Goal: Browse casually: Explore the website without a specific task or goal

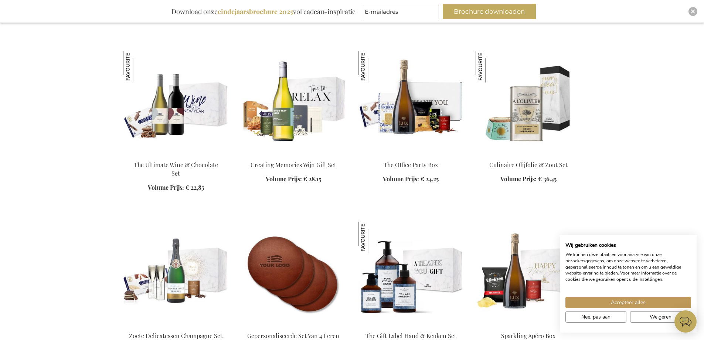
scroll to position [1035, 0]
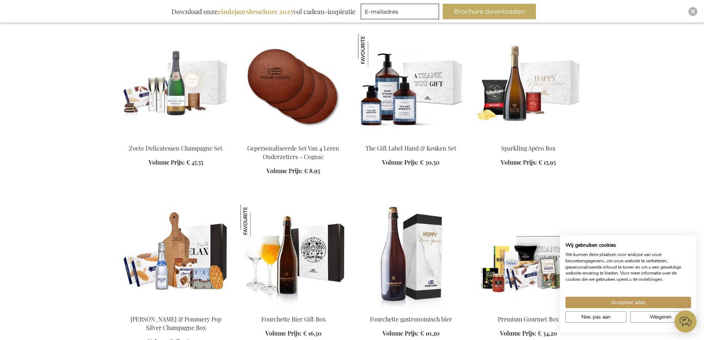
scroll to position [1257, 0]
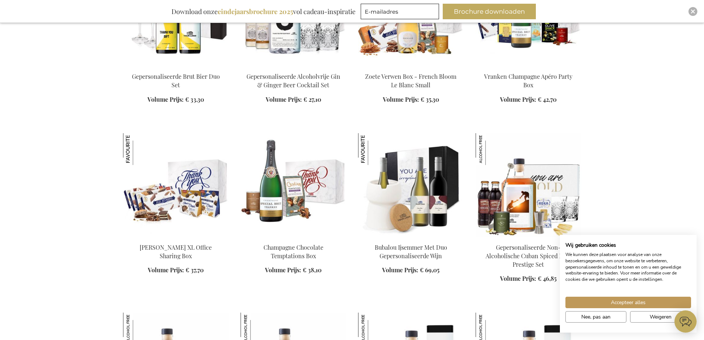
scroll to position [1996, 0]
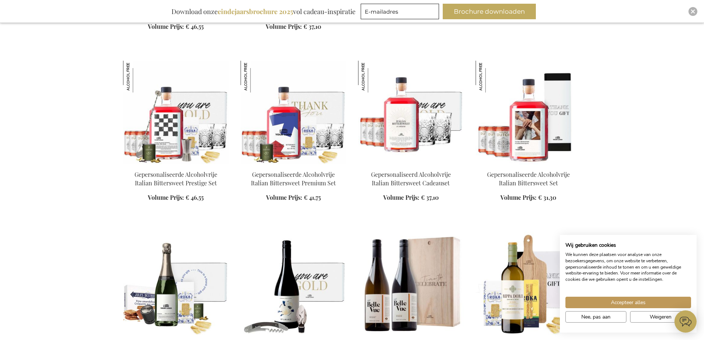
scroll to position [2587, 0]
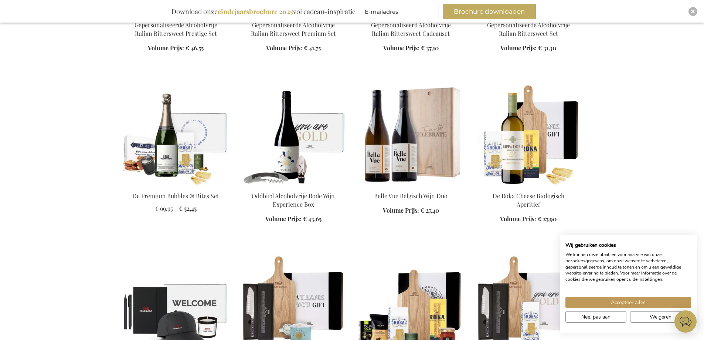
scroll to position [2735, 0]
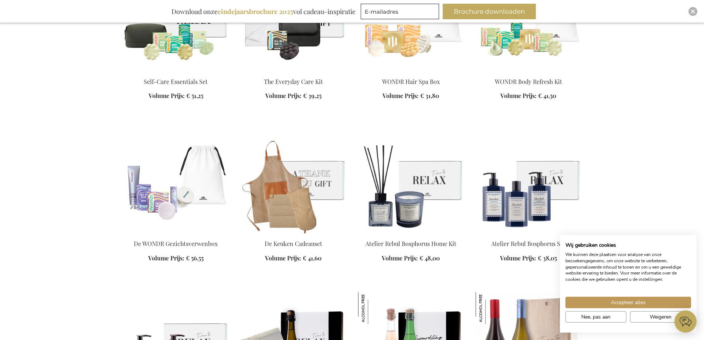
scroll to position [3511, 0]
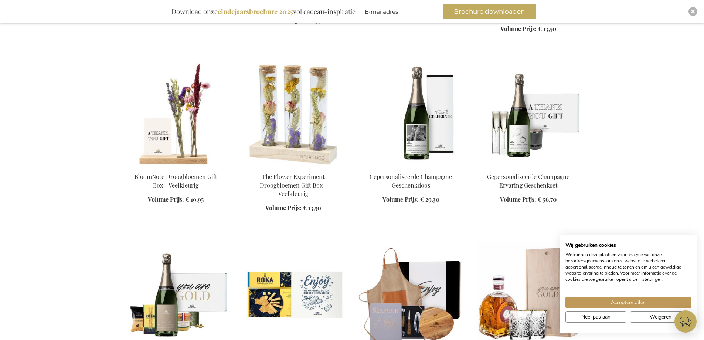
scroll to position [4103, 0]
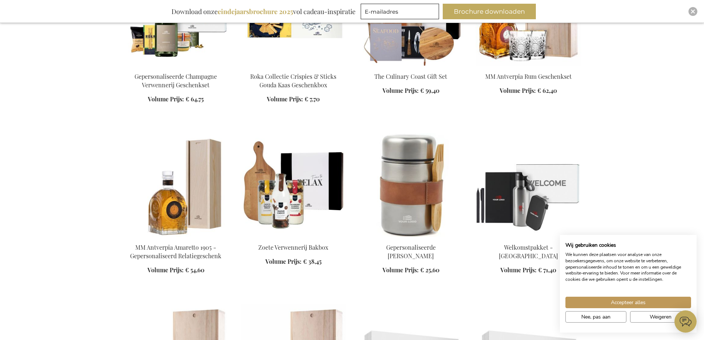
scroll to position [4472, 0]
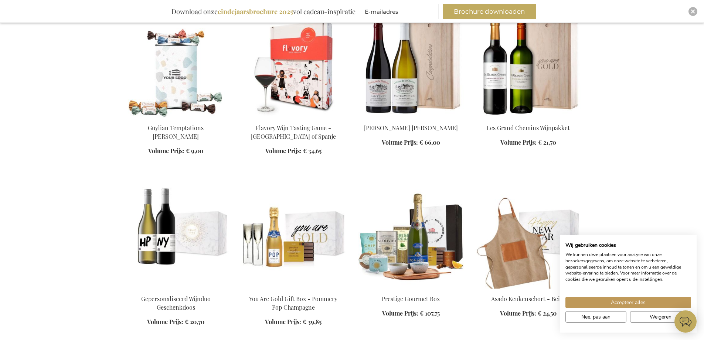
scroll to position [4879, 0]
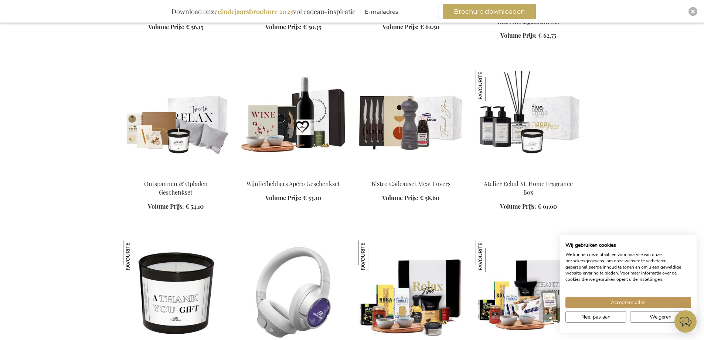
scroll to position [5470, 0]
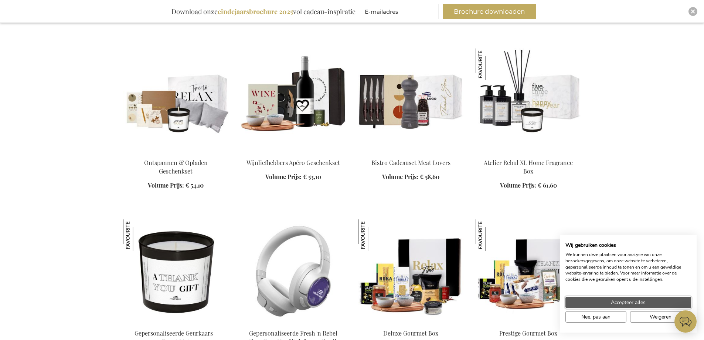
click at [627, 301] on span "Accepteer alles" at bounding box center [628, 302] width 35 height 8
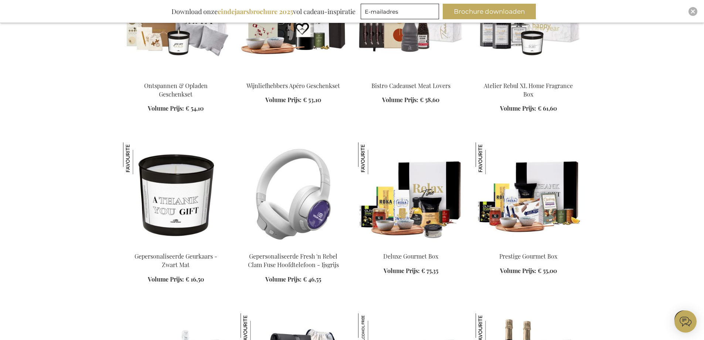
scroll to position [5692, 0]
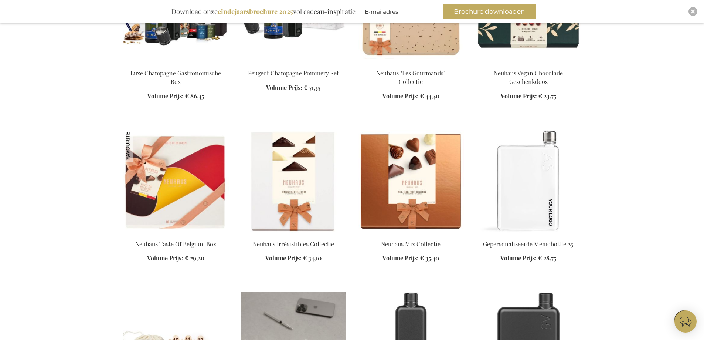
scroll to position [6099, 0]
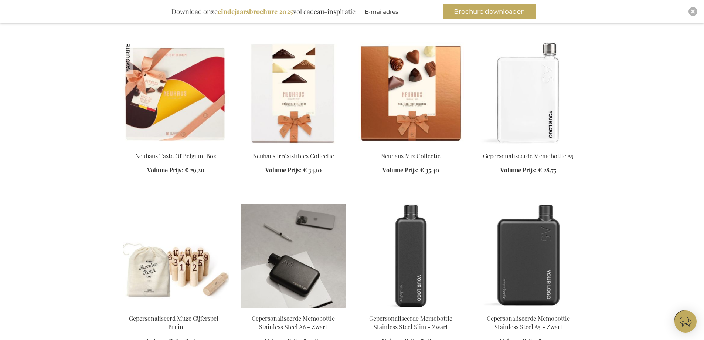
scroll to position [6172, 0]
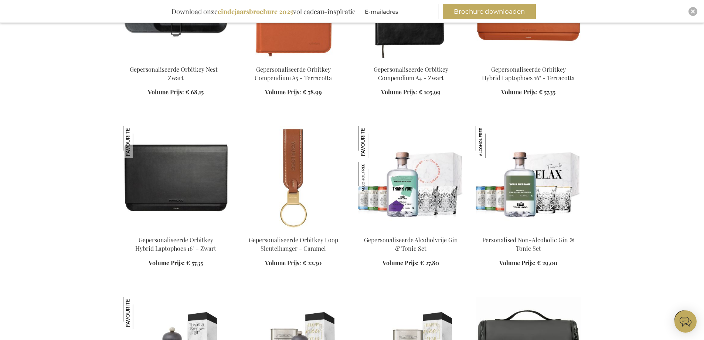
scroll to position [6764, 0]
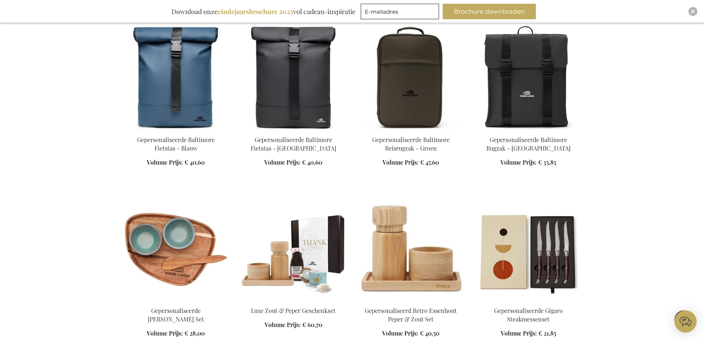
scroll to position [7392, 0]
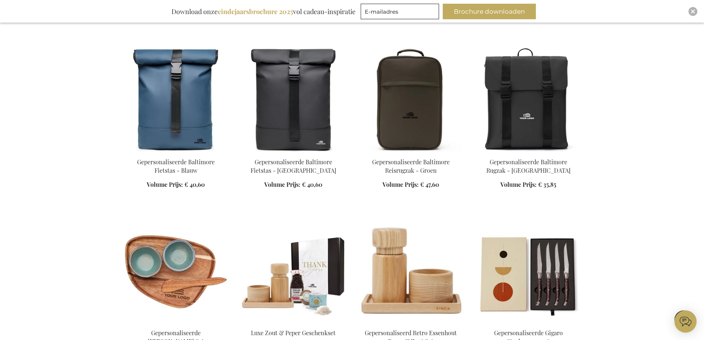
scroll to position [7355, 0]
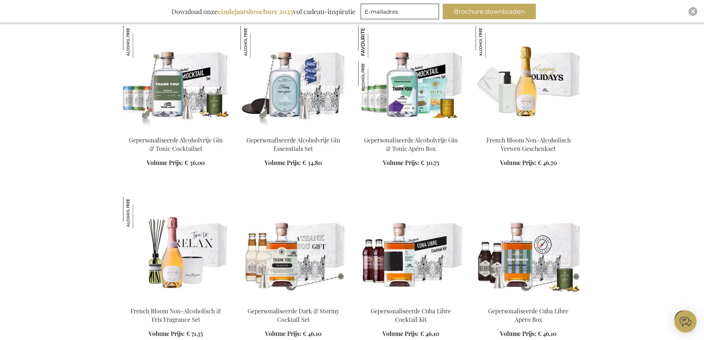
scroll to position [8427, 0]
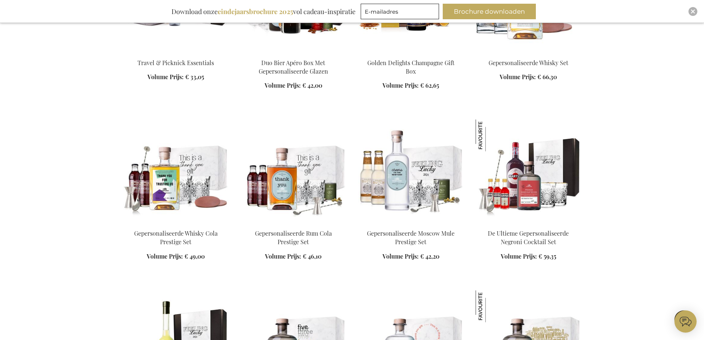
scroll to position [8871, 0]
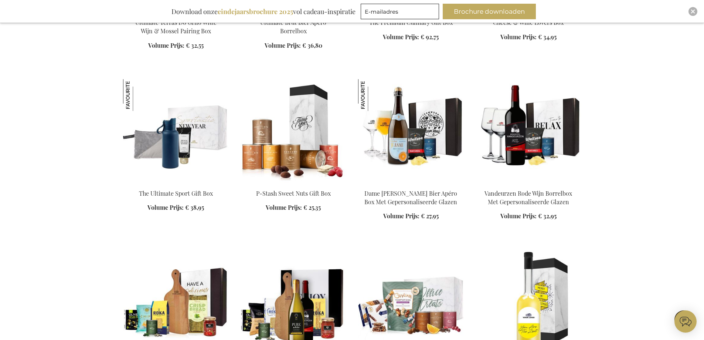
scroll to position [10090, 0]
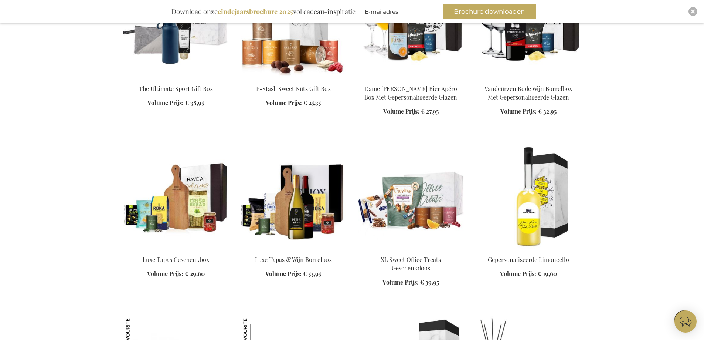
scroll to position [10349, 0]
